Goal: Information Seeking & Learning: Learn about a topic

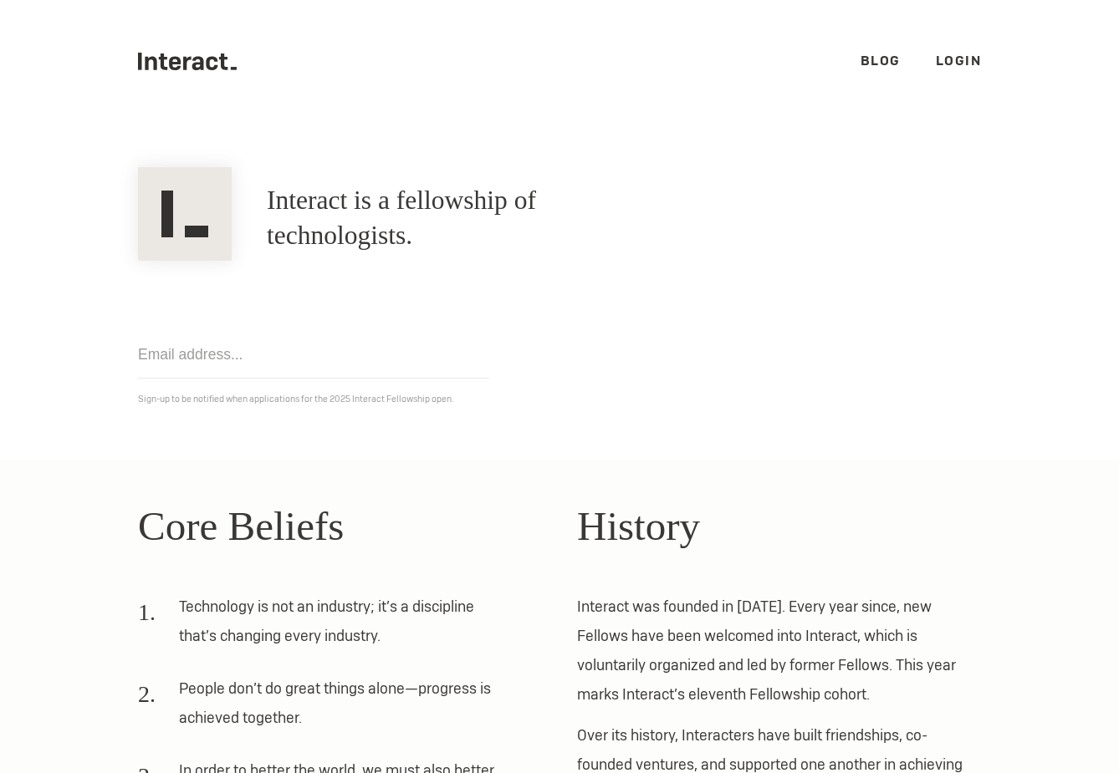
scroll to position [268, 0]
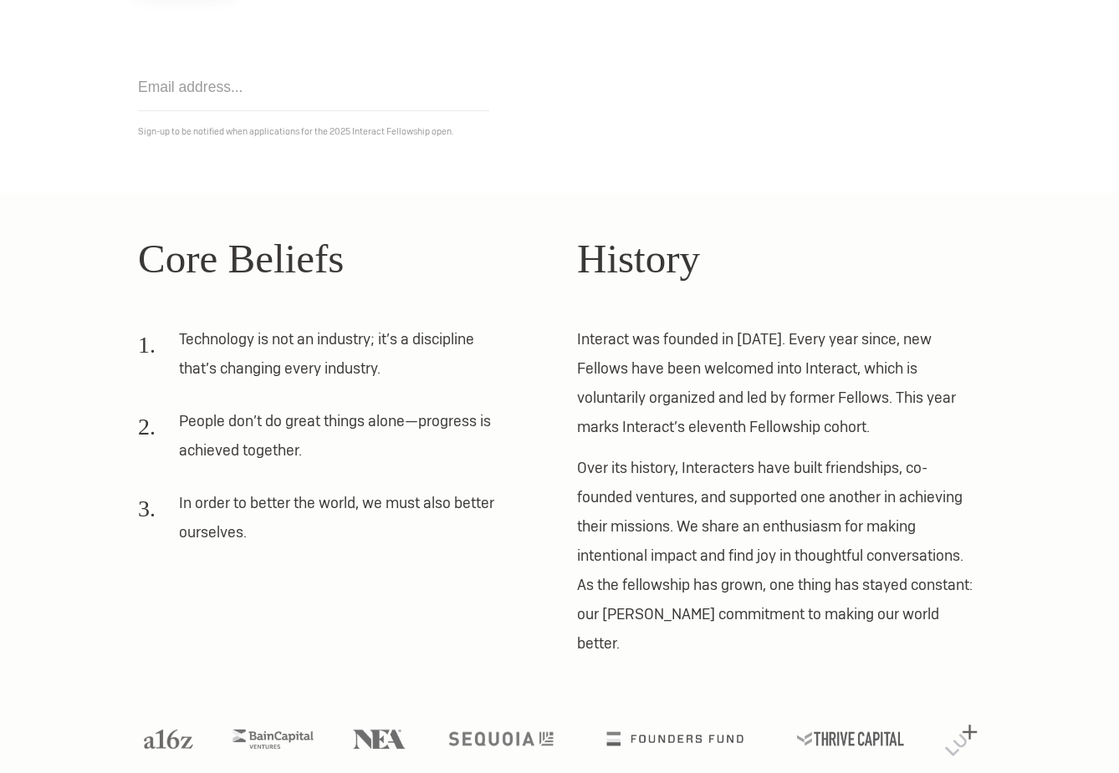
click at [264, 614] on div "Core Beliefs Technology is not an industry; it’s a discipline that’s changing e…" at bounding box center [340, 443] width 404 height 431
click at [716, 385] on p "Interact was founded in [DATE]. Every year since, new Fellows have been welcome…" at bounding box center [779, 382] width 404 height 117
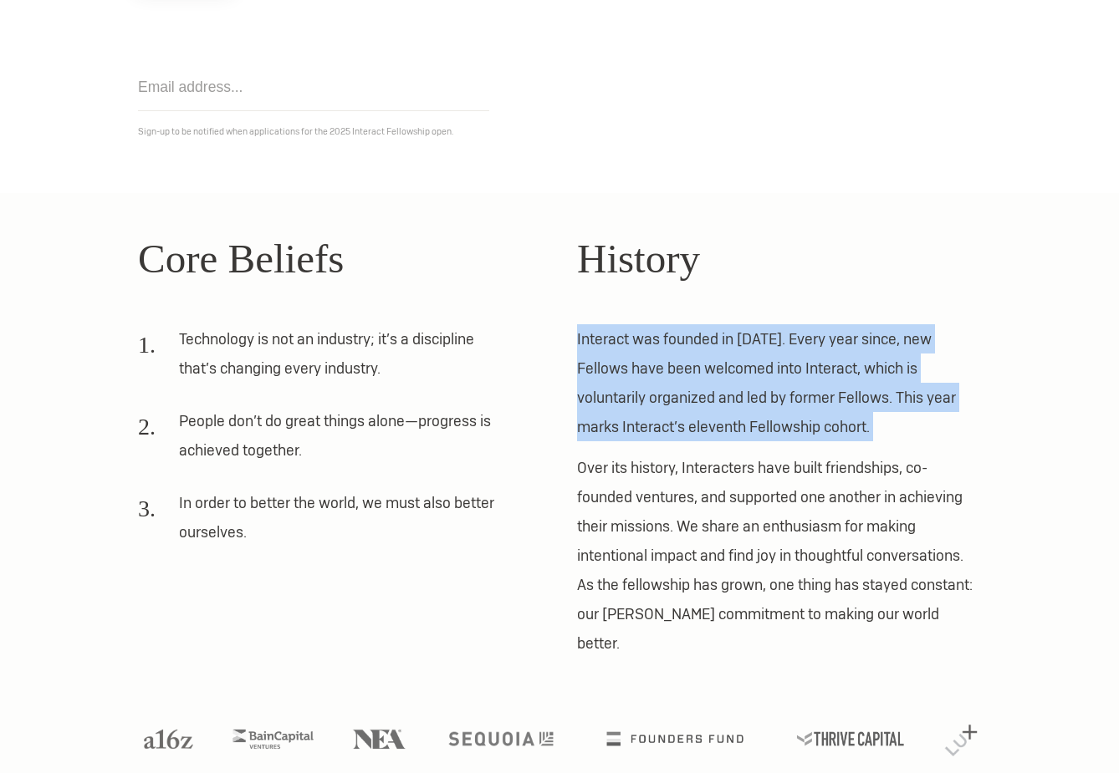
click at [716, 385] on p "Interact was founded in [DATE]. Every year since, new Fellows have been welcome…" at bounding box center [779, 382] width 404 height 117
click at [721, 383] on p "Interact was founded in [DATE]. Every year since, new Fellows have been welcome…" at bounding box center [779, 382] width 404 height 117
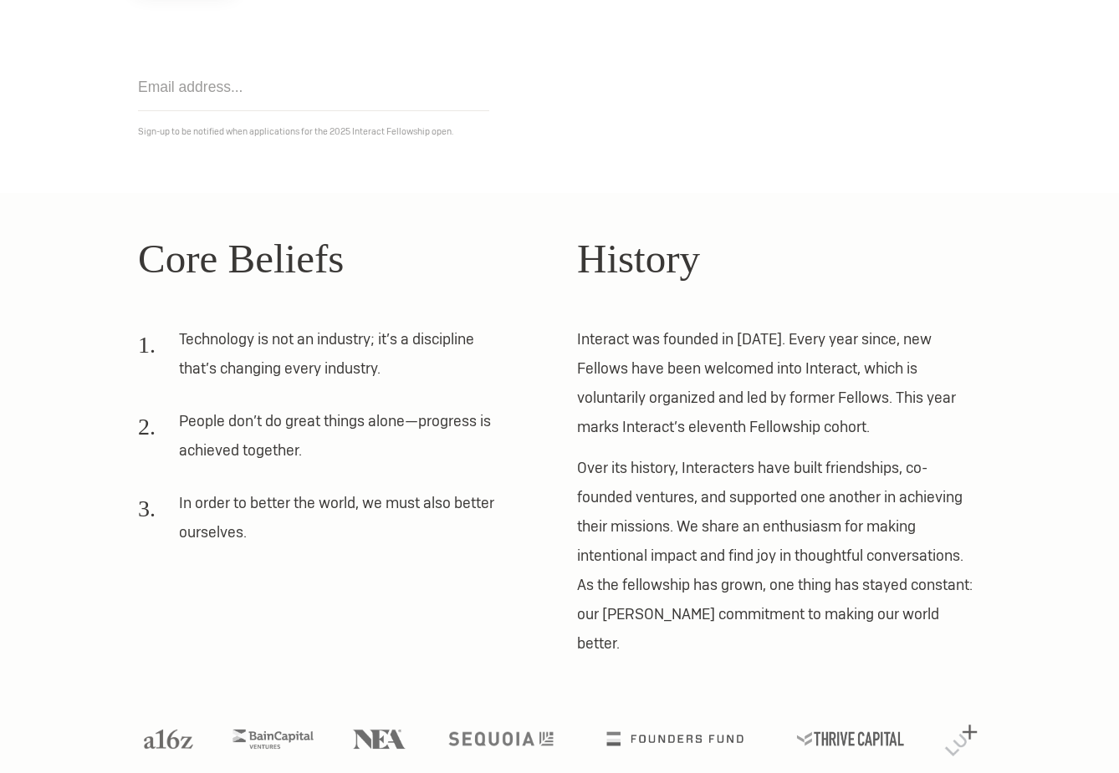
scroll to position [0, 0]
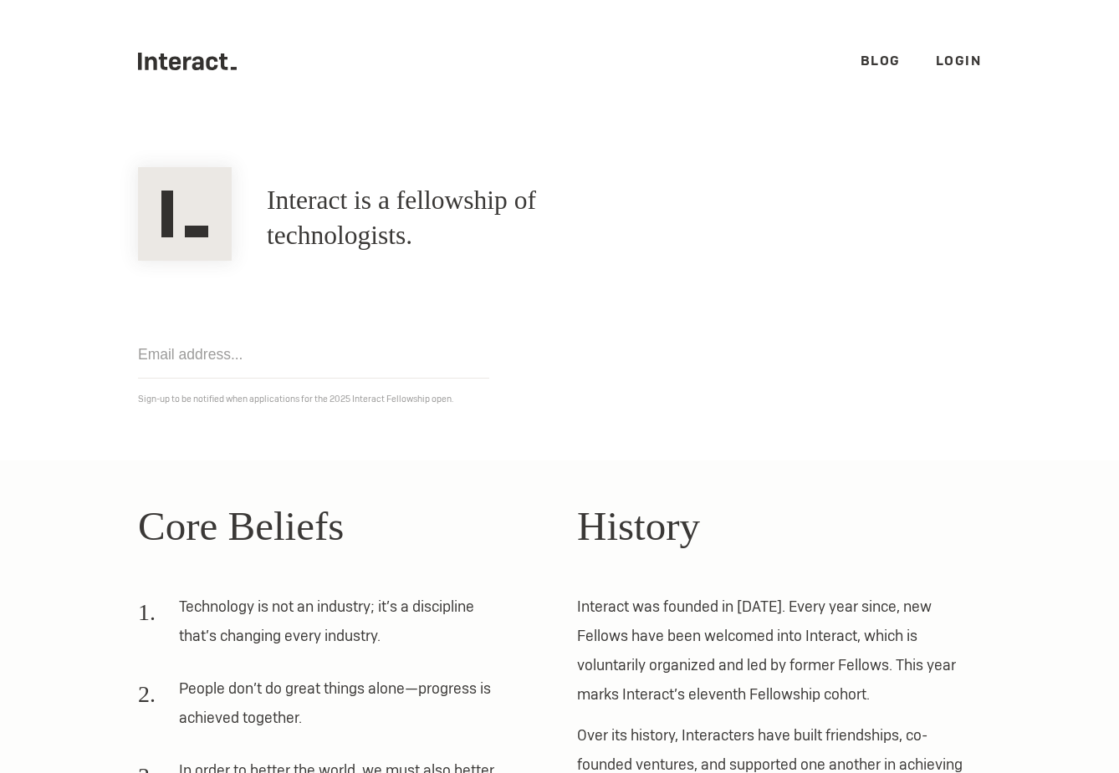
click at [204, 60] on icon ".cls-1{fill:#33312f;} interact-brand-logotype-black" at bounding box center [187, 62] width 99 height 18
click at [888, 54] on link "Blog" at bounding box center [880, 61] width 40 height 18
